Goal: Download file/media

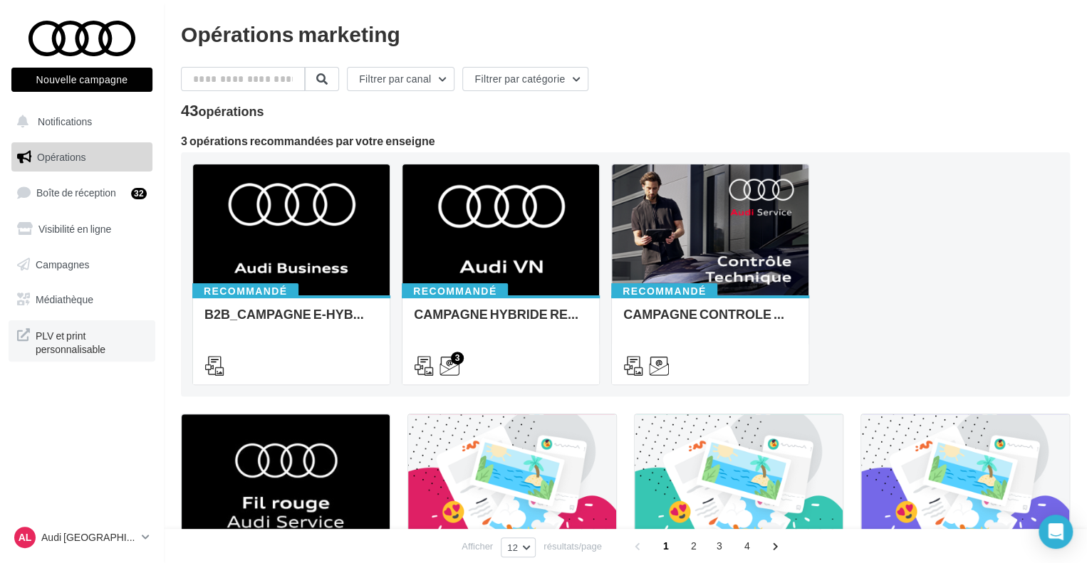
click at [43, 346] on span "PLV et print personnalisable" at bounding box center [91, 341] width 111 height 31
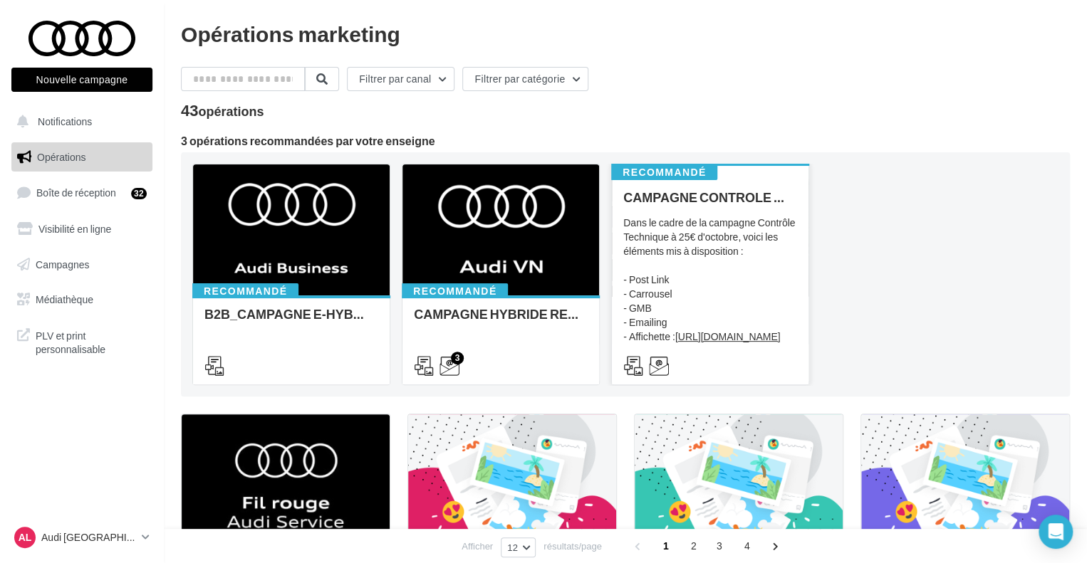
click at [693, 224] on div "Dans le cadre de la campagne Contrôle Technique à 25€ d'octobre, voici les élém…" at bounding box center [710, 287] width 174 height 142
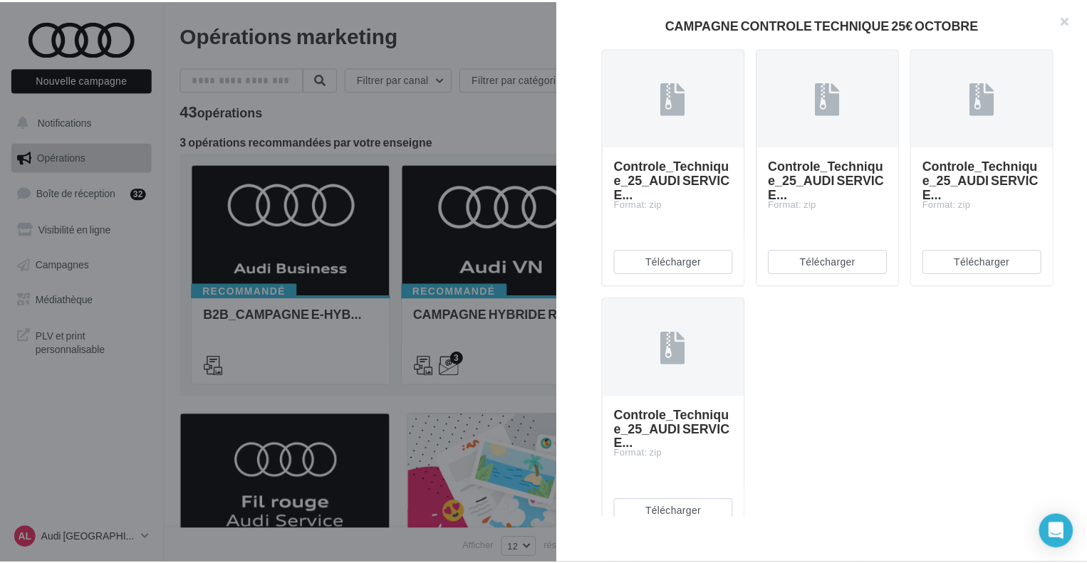
scroll to position [356, 0]
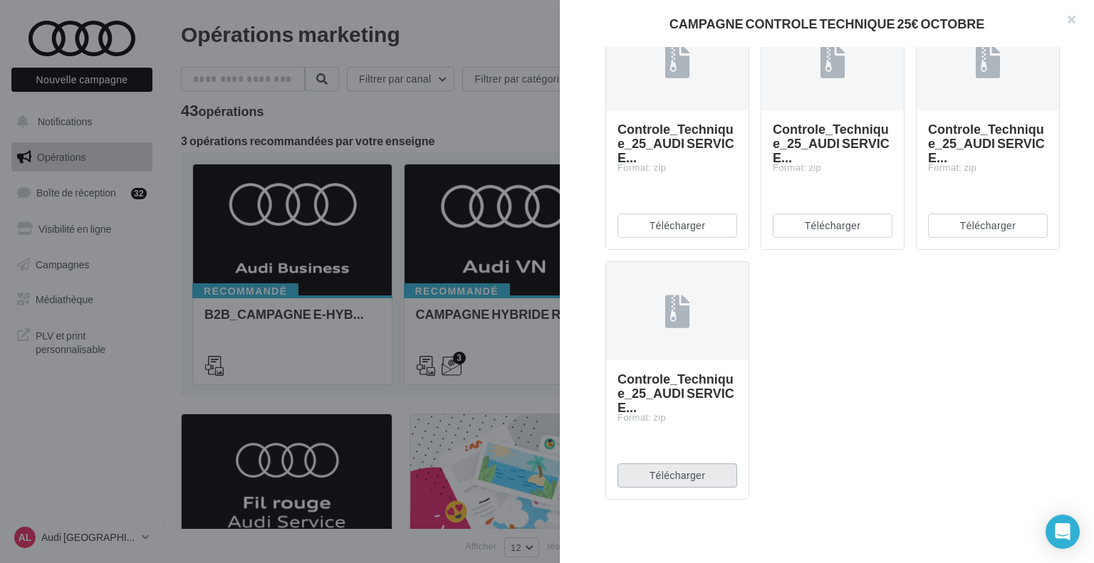
click at [695, 488] on button "Télécharger" at bounding box center [678, 476] width 120 height 24
click at [1073, 16] on button "button" at bounding box center [1065, 21] width 57 height 43
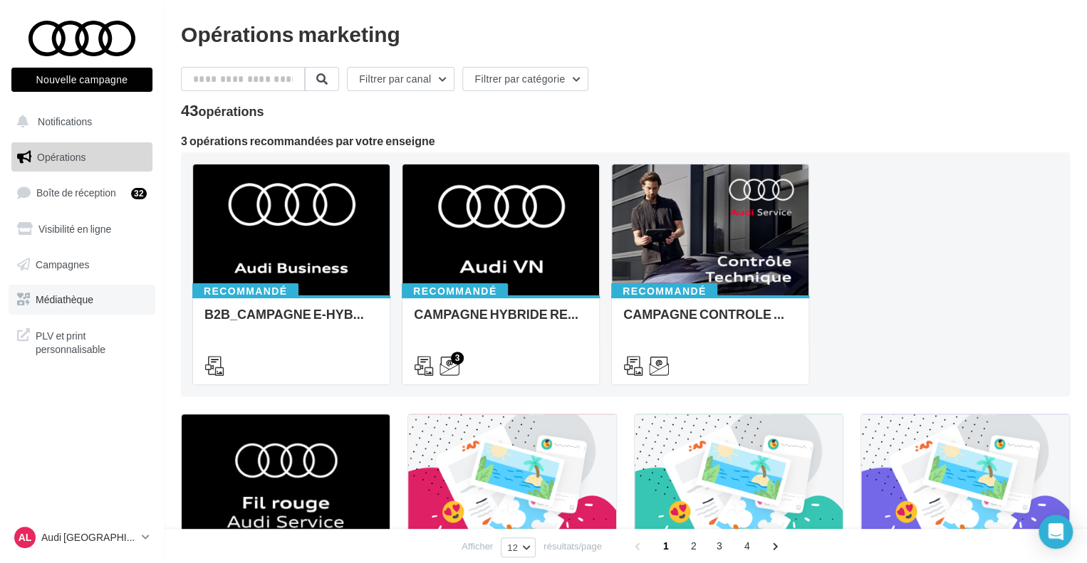
click at [67, 290] on link "Médiathèque" at bounding box center [82, 300] width 147 height 30
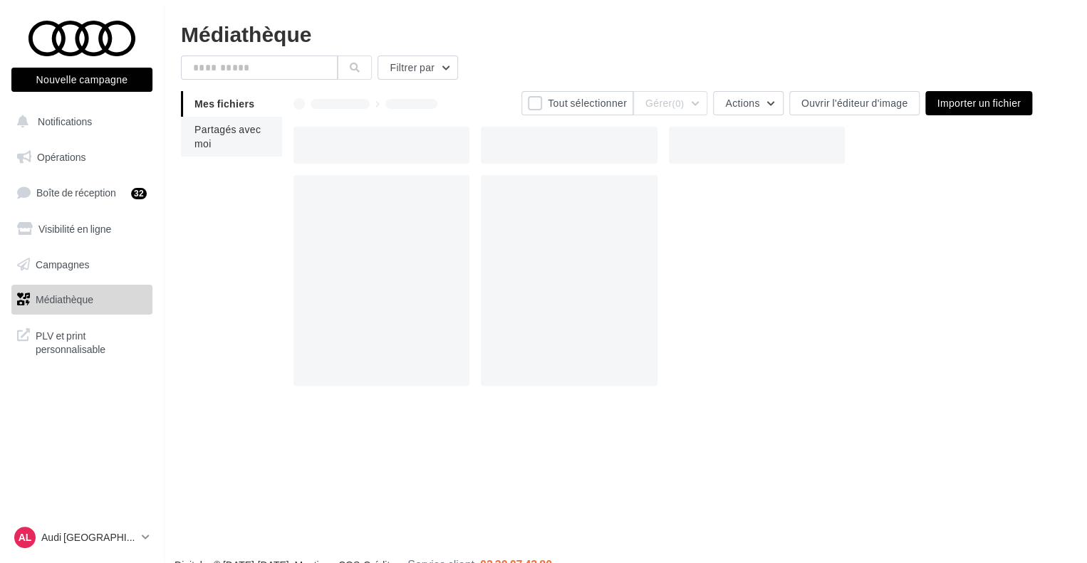
click at [228, 132] on span "Partagés avec moi" at bounding box center [227, 136] width 66 height 26
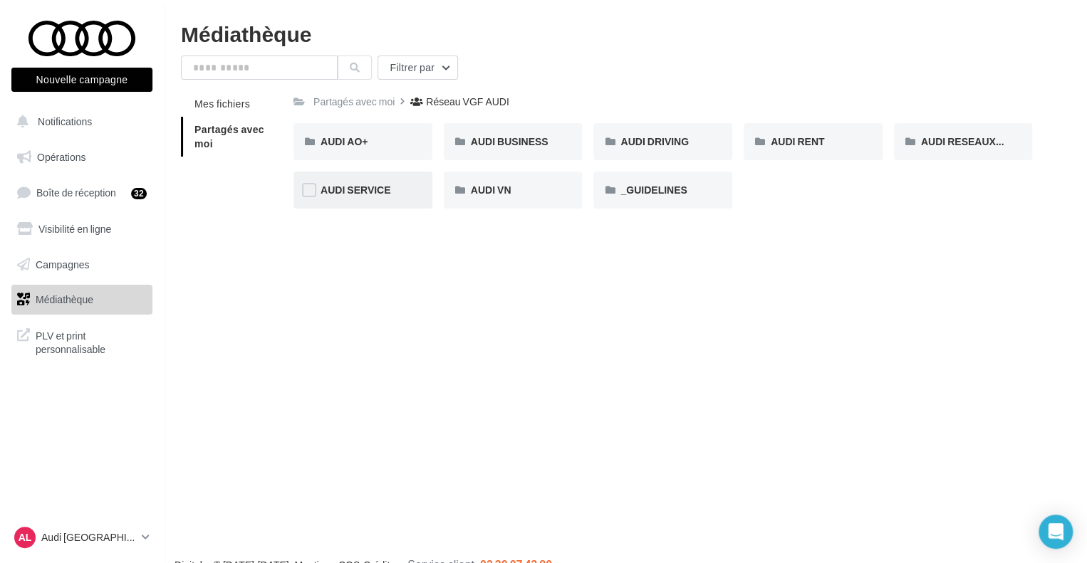
click at [392, 187] on div "AUDI SERVICE" at bounding box center [363, 190] width 85 height 14
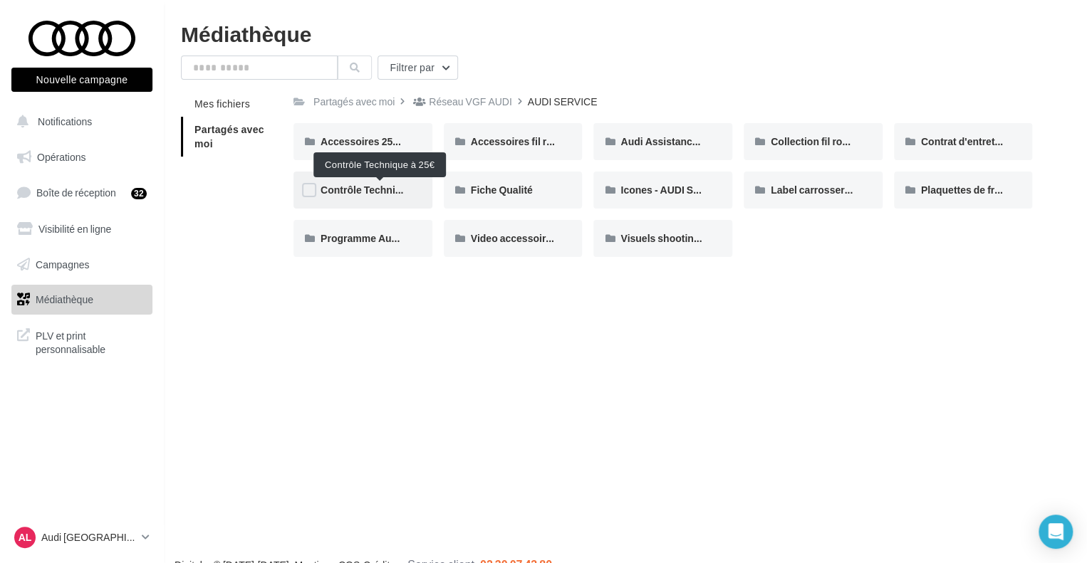
click at [363, 189] on span "Contrôle Technique à 25€" at bounding box center [380, 190] width 119 height 12
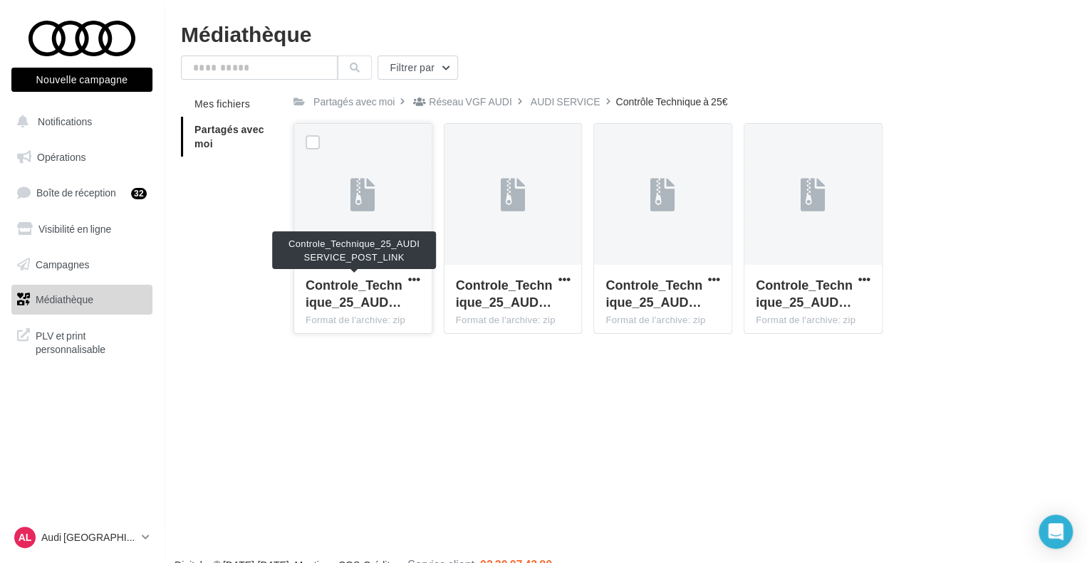
click at [347, 298] on span "Controle_Technique_25_AUD…" at bounding box center [354, 293] width 97 height 33
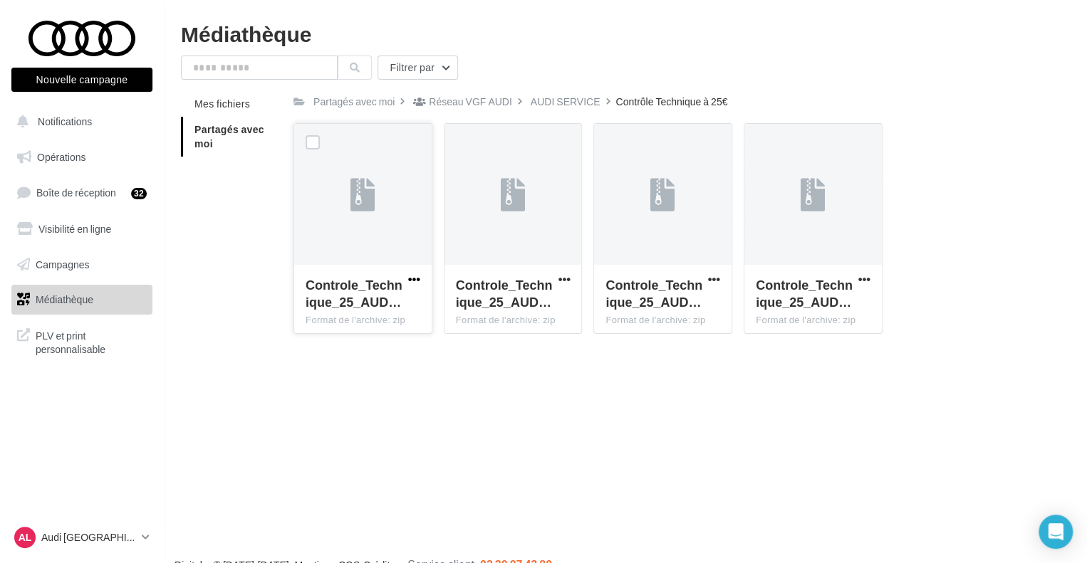
click at [410, 278] on span "button" at bounding box center [414, 280] width 12 height 12
click at [365, 299] on button "Télécharger" at bounding box center [352, 307] width 142 height 37
